Goal: Find contact information: Find contact information

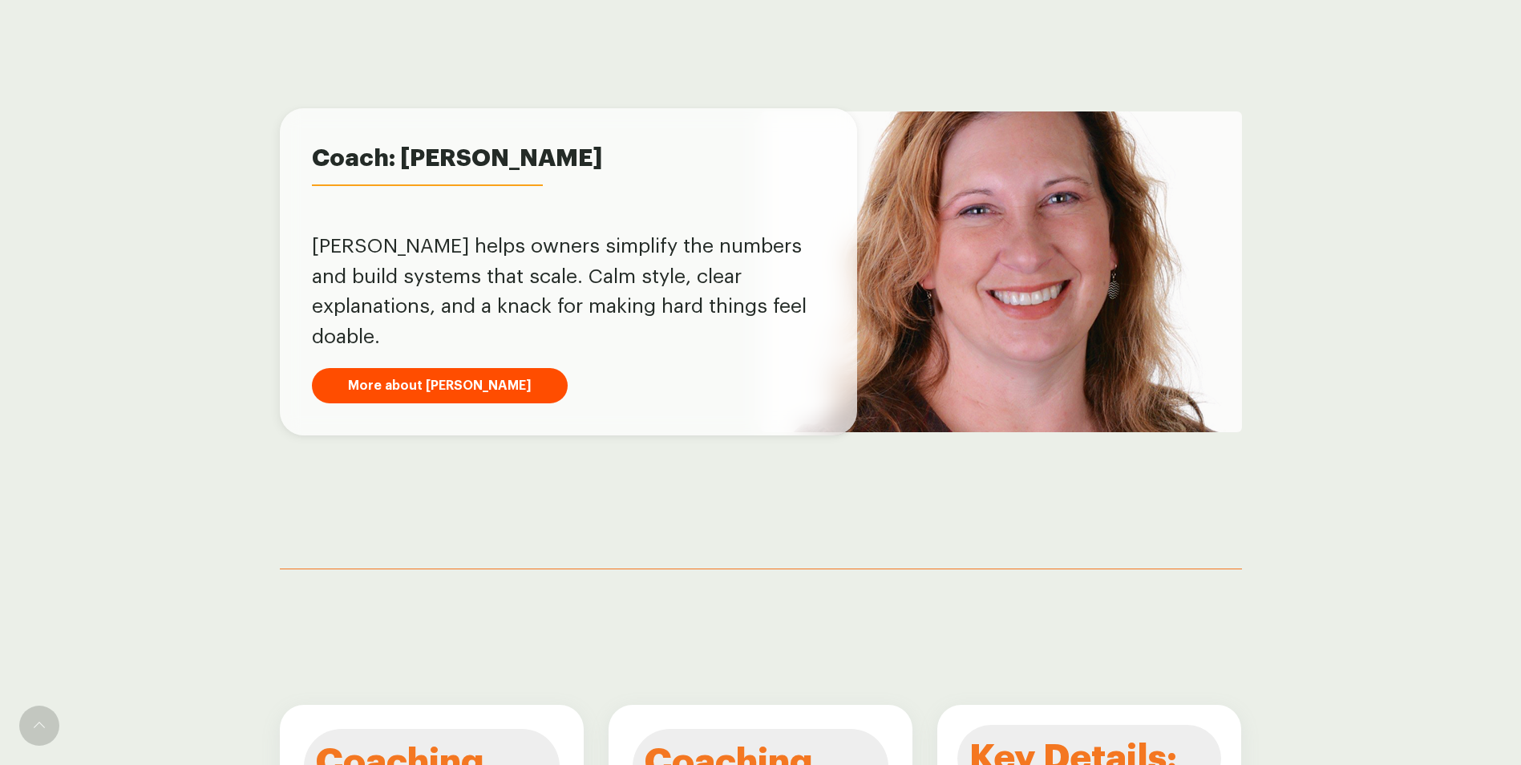
scroll to position [1557, 0]
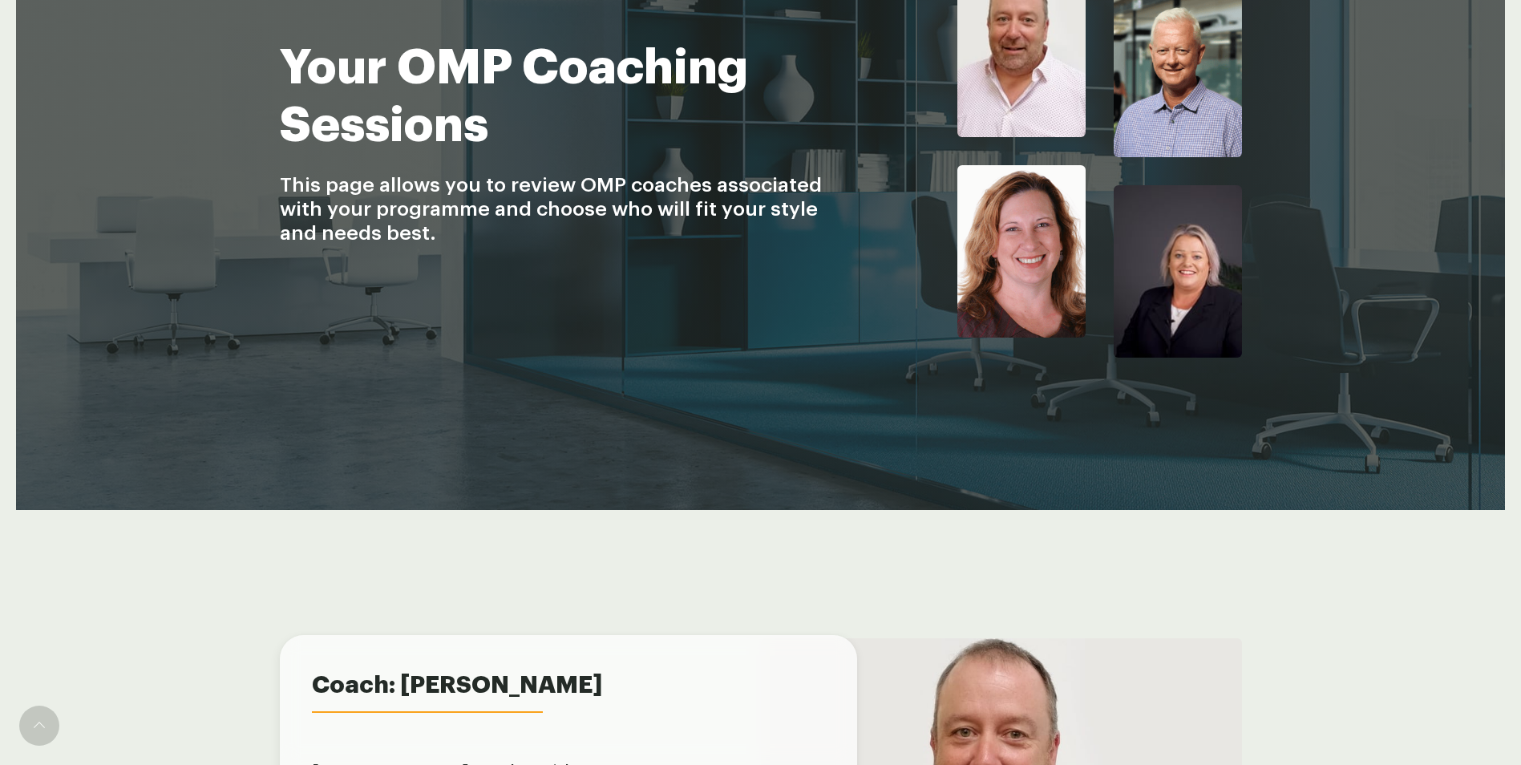
click at [900, 473] on div "Your OMP Coaching Sessions This page allows you to review OMP coaches associate…" at bounding box center [761, 158] width 962 height 701
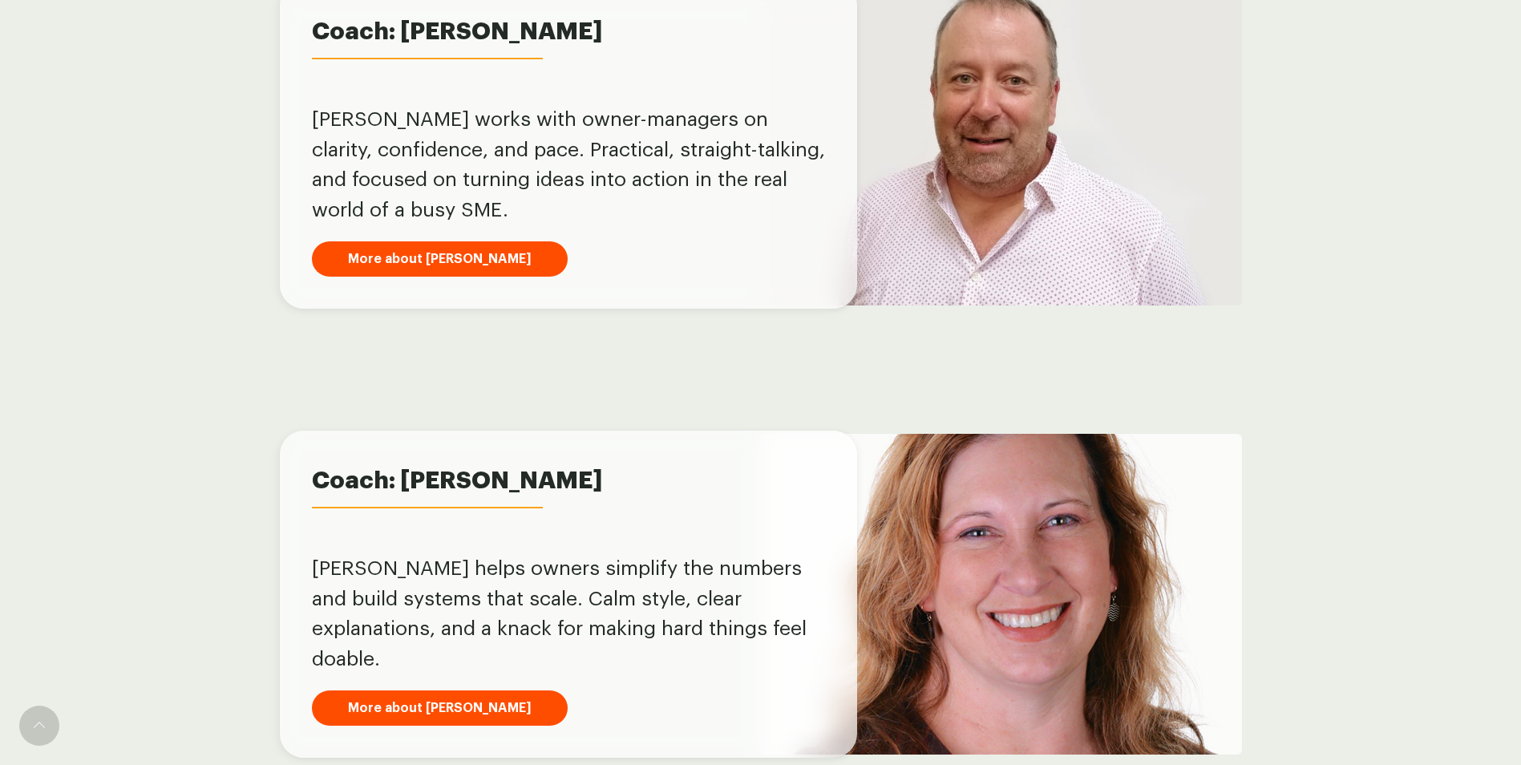
scroll to position [676, 0]
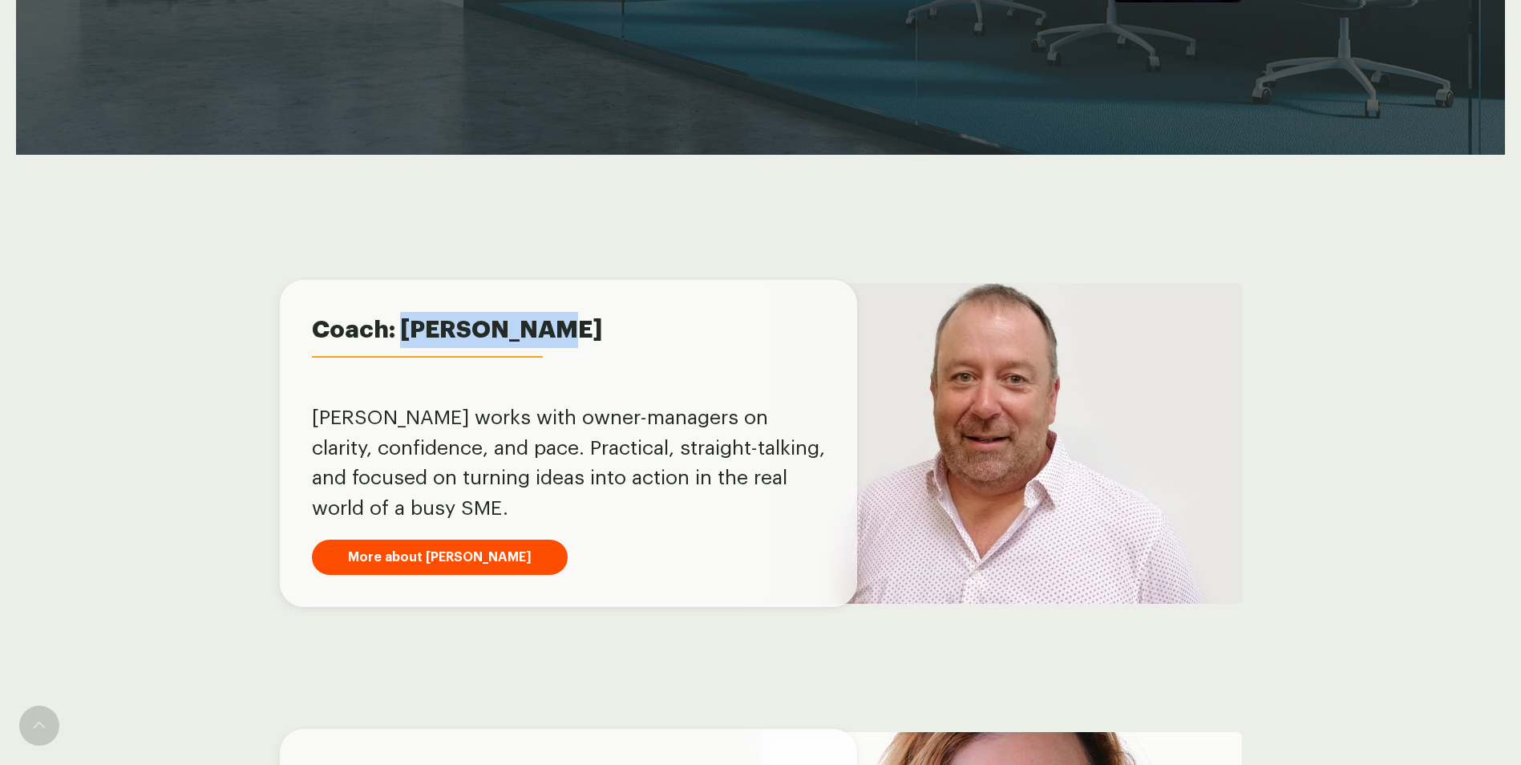
drag, startPoint x: 405, startPoint y: 321, endPoint x: 542, endPoint y: 327, distance: 137.2
click at [542, 327] on span "Coach: [PERSON_NAME]" at bounding box center [568, 330] width 513 height 36
copy span "[PERSON_NAME]"
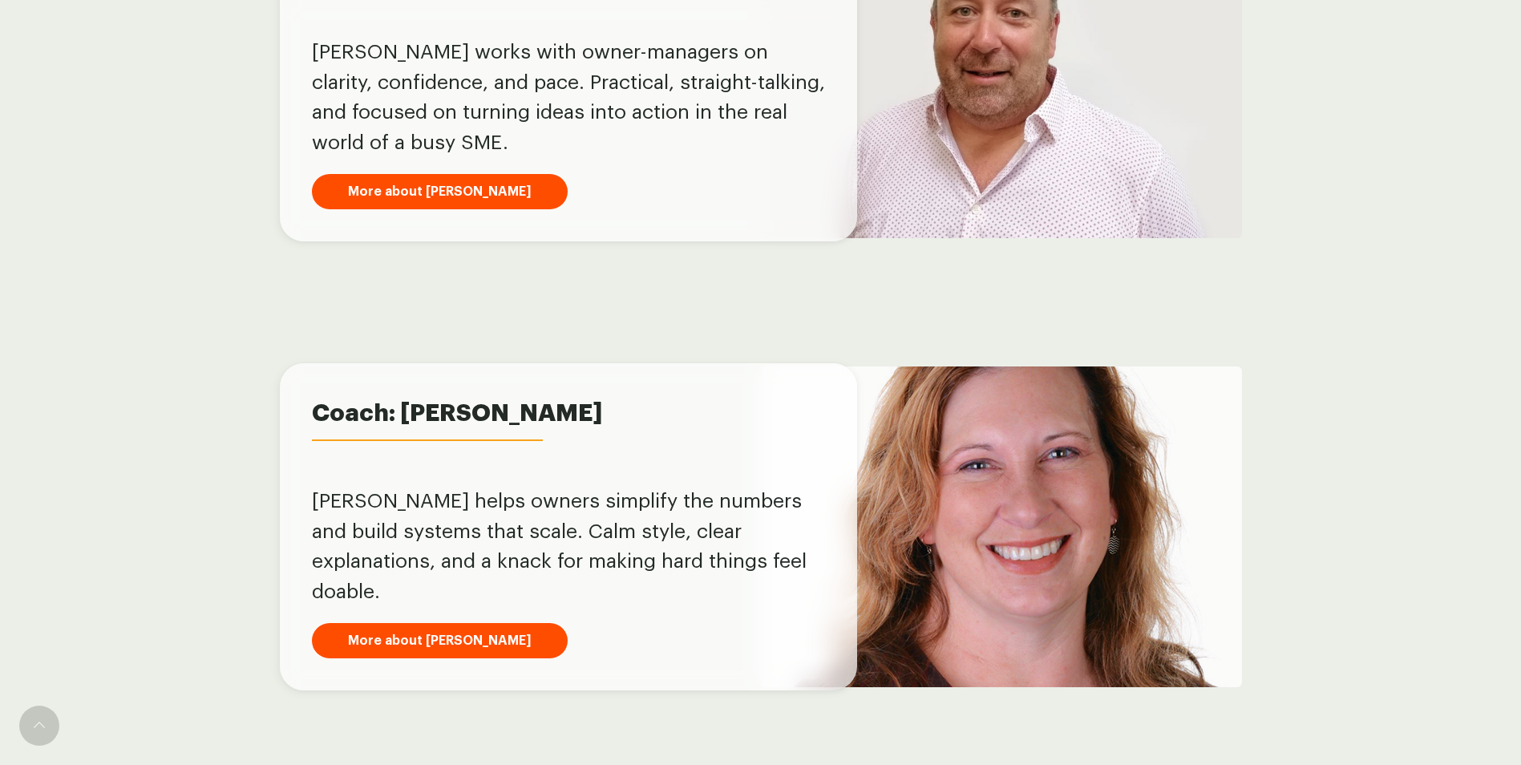
scroll to position [1077, 0]
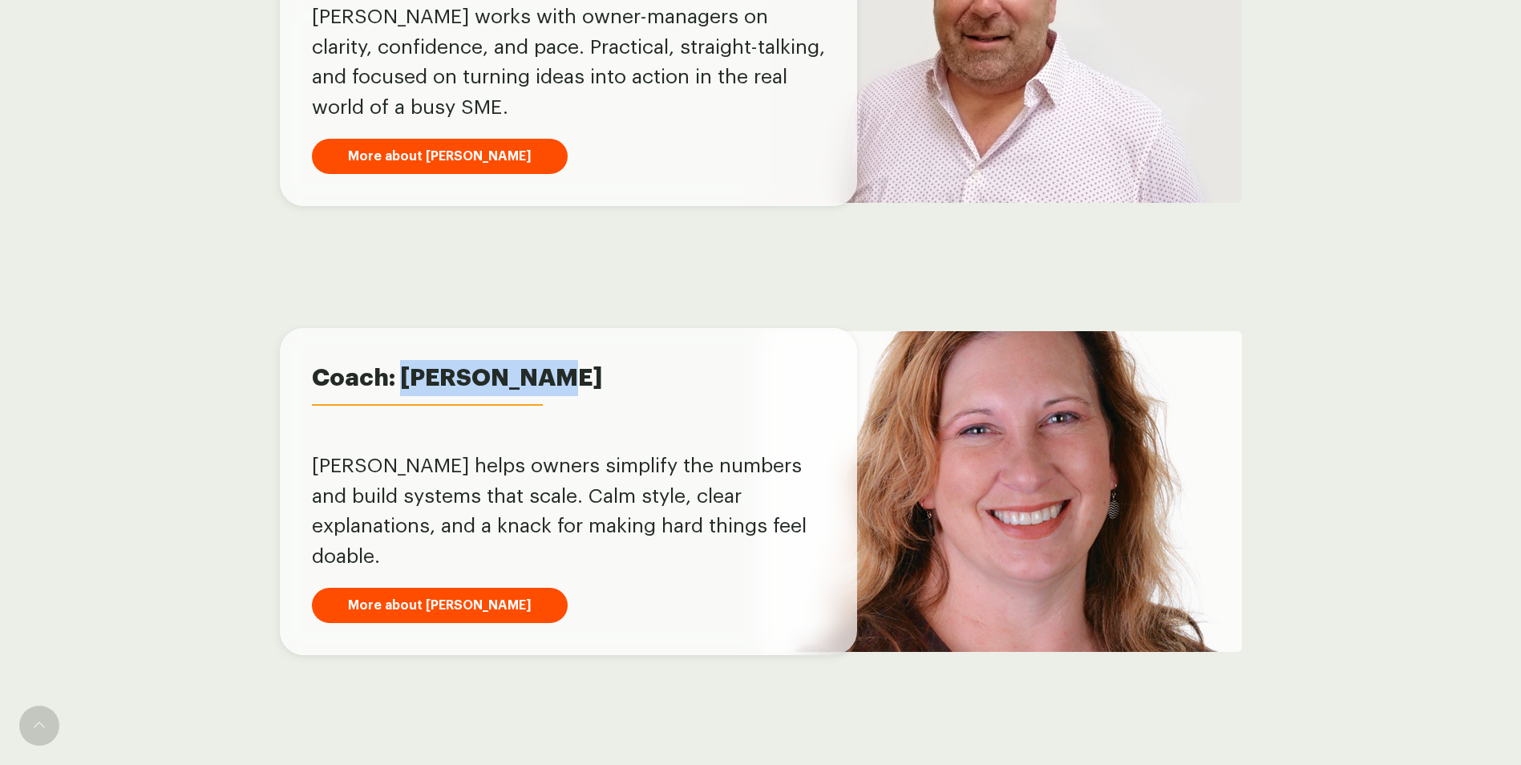
drag, startPoint x: 402, startPoint y: 387, endPoint x: 551, endPoint y: 388, distance: 149.9
click at [551, 388] on span "Coach: [PERSON_NAME]" at bounding box center [568, 378] width 513 height 36
copy span "[PERSON_NAME]"
